Goal: Information Seeking & Learning: Learn about a topic

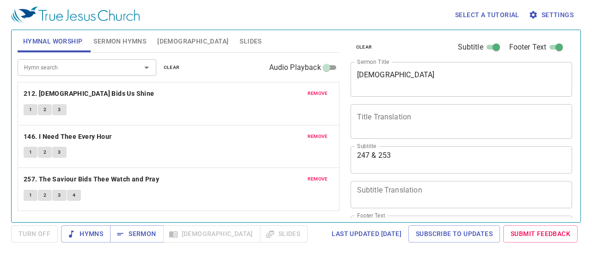
click at [240, 40] on span "Slides" at bounding box center [251, 42] width 22 height 12
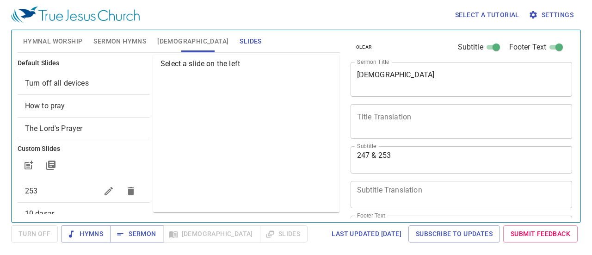
scroll to position [31, 0]
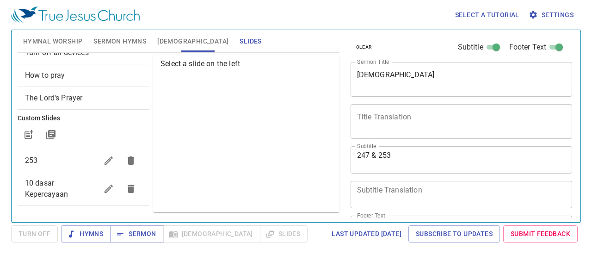
click at [54, 186] on span "10 dasar Kepercayaan" at bounding box center [61, 189] width 73 height 22
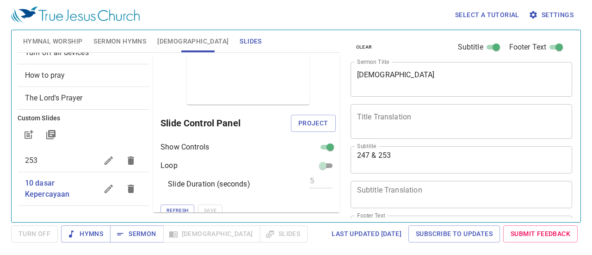
scroll to position [37, 0]
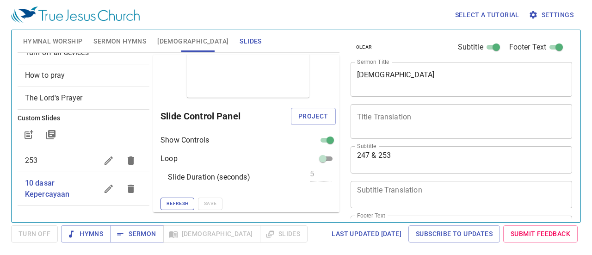
click at [173, 203] on span "Refresh" at bounding box center [178, 203] width 22 height 8
click at [307, 115] on span "Project" at bounding box center [313, 117] width 30 height 12
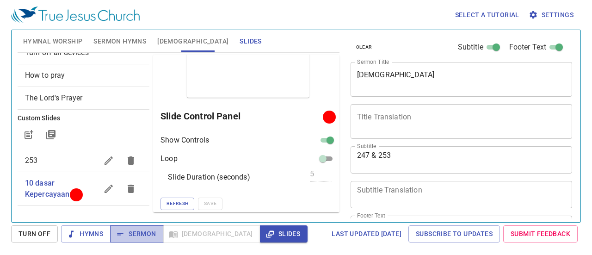
click at [128, 234] on span "Sermon" at bounding box center [137, 234] width 38 height 12
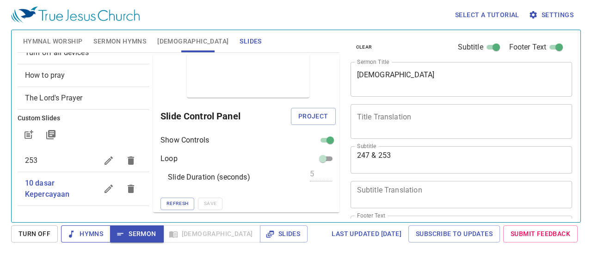
click at [91, 236] on span "Hymns" at bounding box center [85, 234] width 35 height 12
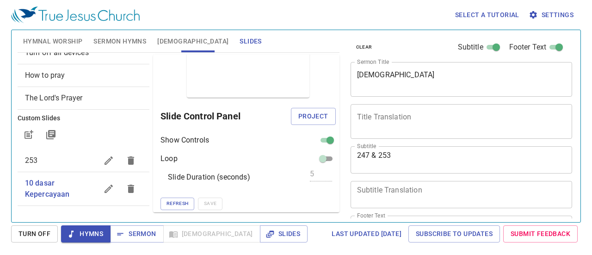
click at [167, 37] on span "[DEMOGRAPHIC_DATA]" at bounding box center [192, 42] width 71 height 12
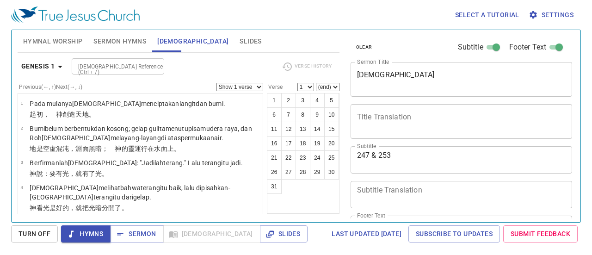
click at [122, 39] on span "Sermon Hymns" at bounding box center [119, 42] width 53 height 12
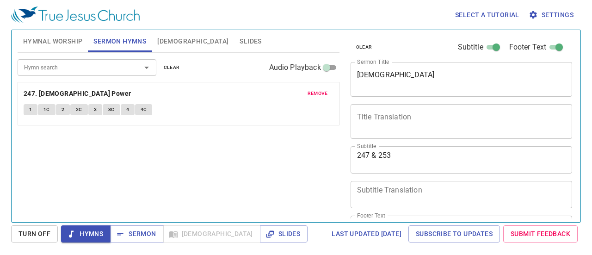
click at [65, 43] on span "Hymnal Worship" at bounding box center [53, 42] width 60 height 12
